Goal: Task Accomplishment & Management: Manage account settings

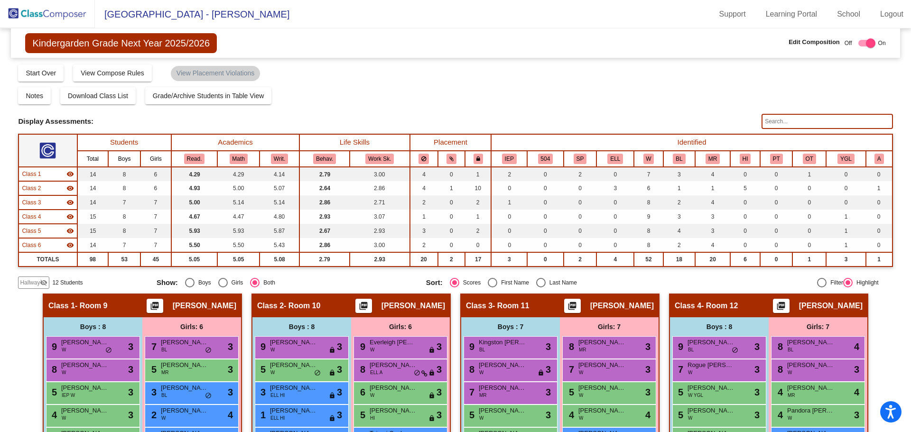
scroll to position [190, 0]
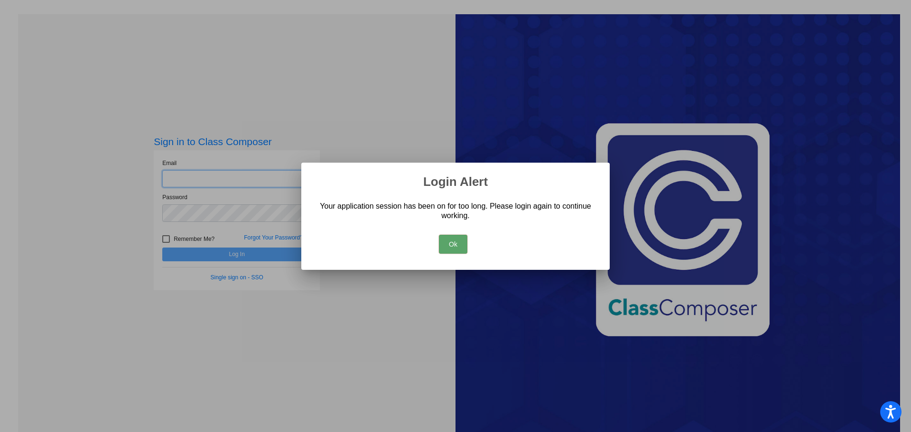
type input "[EMAIL_ADDRESS][DOMAIN_NAME]"
click at [461, 241] on button "Ok" at bounding box center [453, 244] width 28 height 19
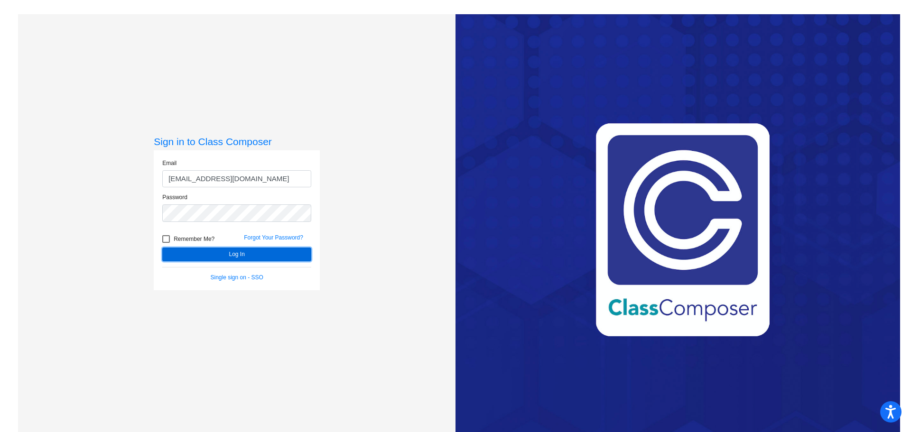
click at [261, 248] on button "Log In" at bounding box center [236, 255] width 149 height 14
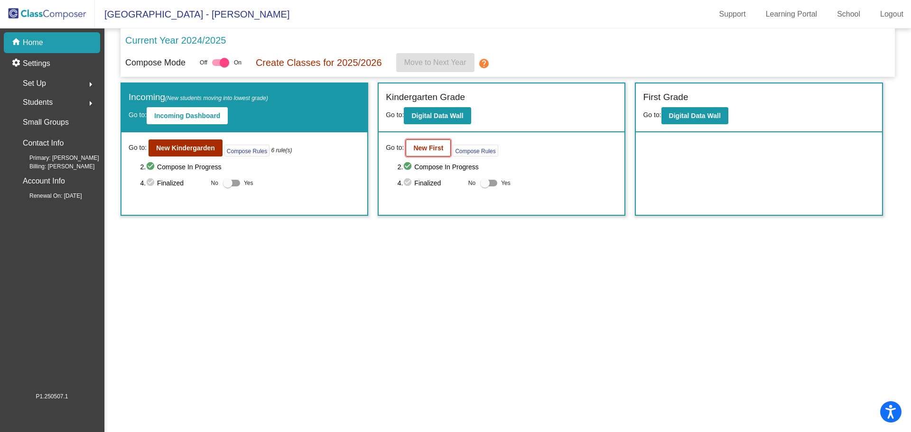
click at [426, 149] on b "New First" at bounding box center [428, 148] width 30 height 8
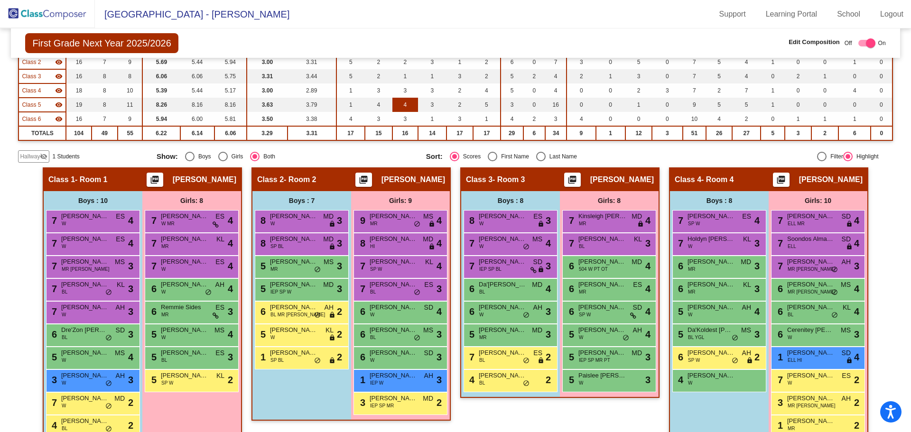
scroll to position [142, 0]
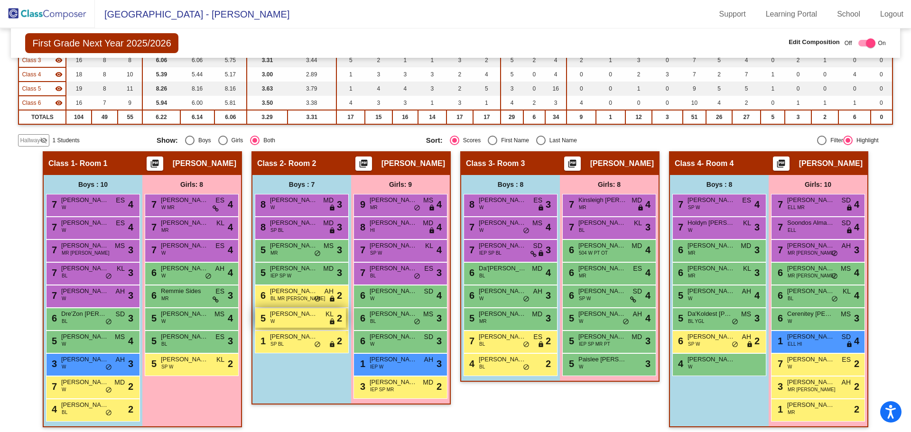
click at [306, 318] on span "Killian Tapp" at bounding box center [293, 313] width 47 height 9
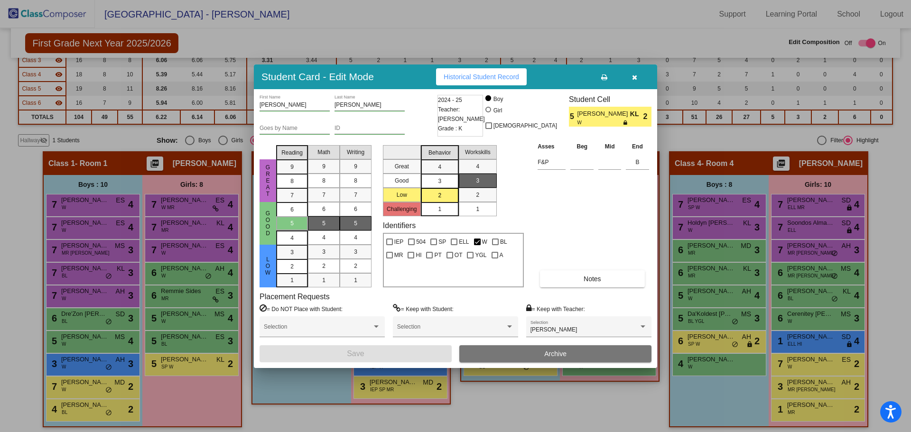
click at [523, 353] on button "Archive" at bounding box center [555, 353] width 192 height 17
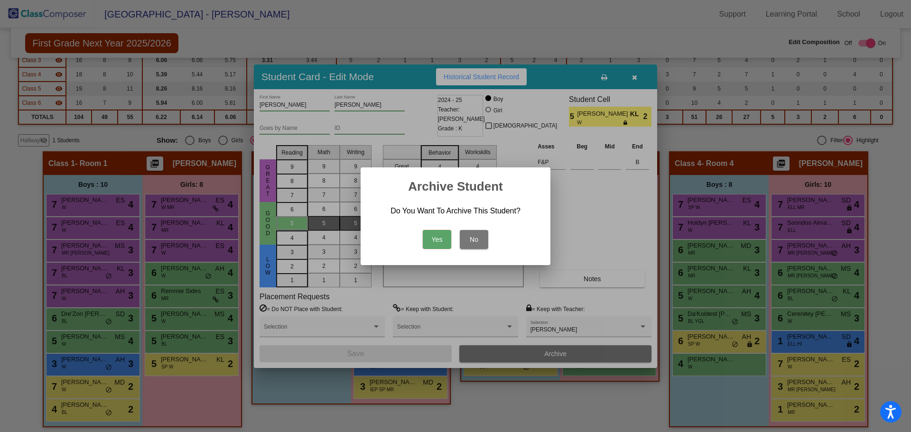
click at [433, 238] on button "Yes" at bounding box center [437, 239] width 28 height 19
